Goal: Transaction & Acquisition: Purchase product/service

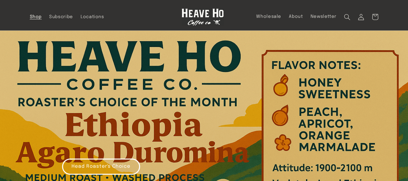
click at [39, 17] on span "Shop" at bounding box center [36, 17] width 12 height 6
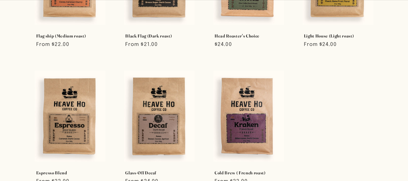
scroll to position [250, 0]
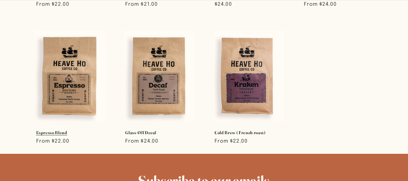
click at [80, 130] on link "Espresso Blend" at bounding box center [70, 132] width 68 height 5
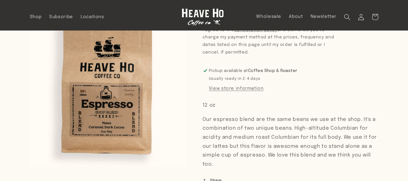
scroll to position [287, 0]
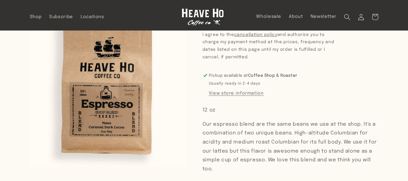
click at [30, 166] on button "Open media 1 in modal" at bounding box center [30, 166] width 0 height 0
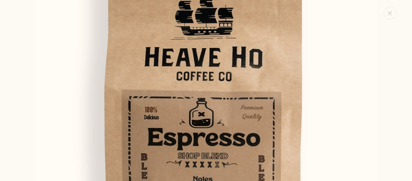
scroll to position [91, 0]
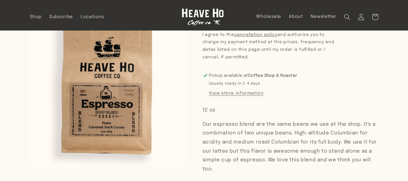
click at [30, 166] on button "Open media 1 in modal" at bounding box center [30, 166] width 0 height 0
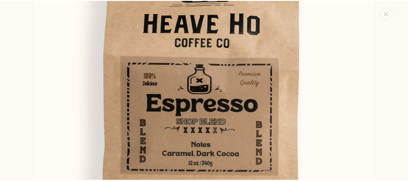
scroll to position [115, 0]
